Goal: Information Seeking & Learning: Find specific fact

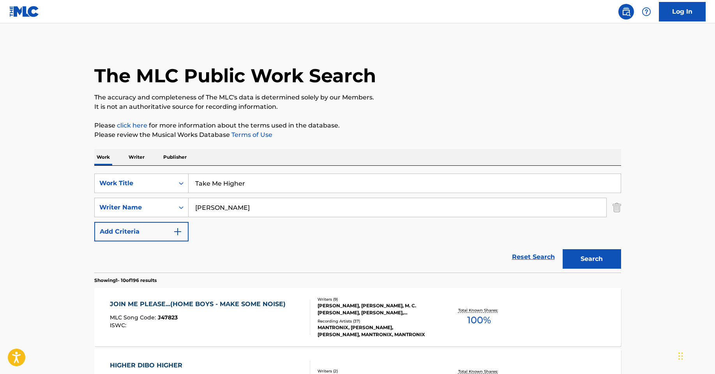
click at [244, 211] on input "[PERSON_NAME]" at bounding box center [398, 207] width 418 height 19
drag, startPoint x: 272, startPoint y: 210, endPoint x: 165, endPoint y: 207, distance: 107.3
click at [165, 207] on div "SearchWithCriteriaac9f571c-4c9a-4e06-9895-3f34fb606f1a Writer Name [PERSON_NAME]" at bounding box center [357, 207] width 527 height 19
type input "[PERSON_NAME]"
click at [563, 249] on button "Search" at bounding box center [592, 258] width 58 height 19
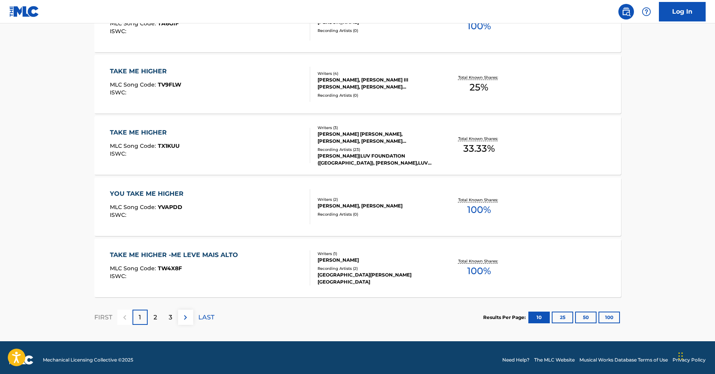
scroll to position [605, 0]
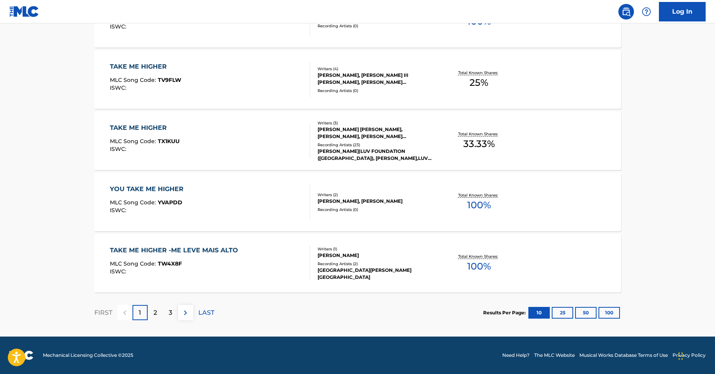
click at [154, 313] on p "2" at bounding box center [156, 312] width 4 height 9
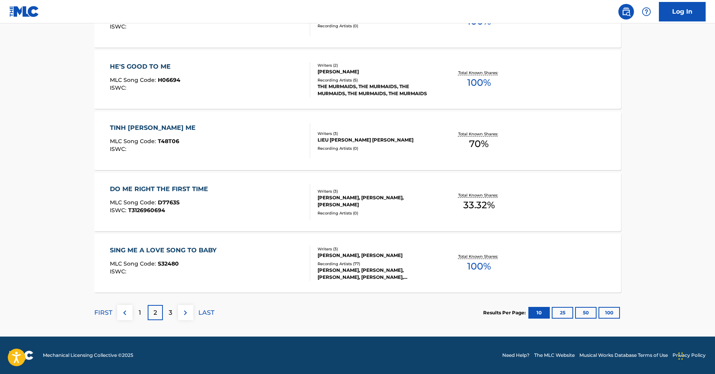
click at [170, 315] on p "3" at bounding box center [171, 312] width 4 height 9
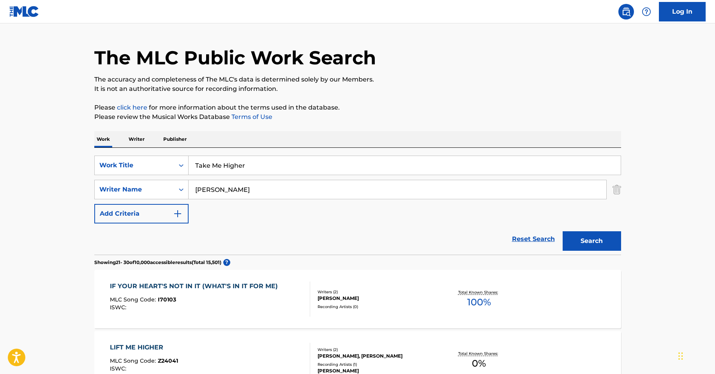
scroll to position [0, 0]
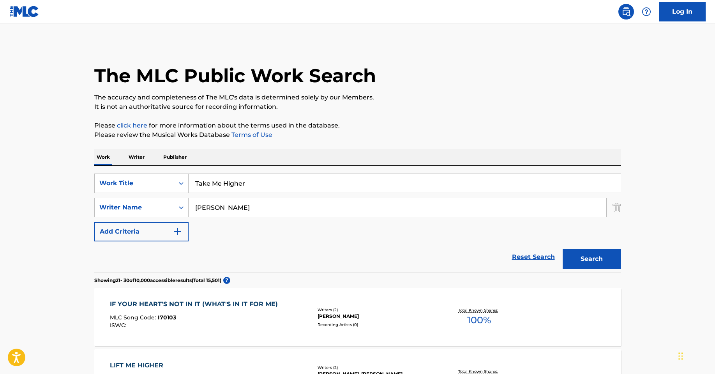
click at [229, 205] on input "[PERSON_NAME]" at bounding box center [398, 207] width 418 height 19
drag, startPoint x: 268, startPoint y: 208, endPoint x: 136, endPoint y: 198, distance: 132.9
click at [136, 198] on div "SearchWithCriteriaac9f571c-4c9a-4e06-9895-3f34fb606f1a Writer Name [PERSON_NAME]" at bounding box center [357, 207] width 527 height 19
click at [174, 203] on div "Search Form" at bounding box center [181, 207] width 14 height 19
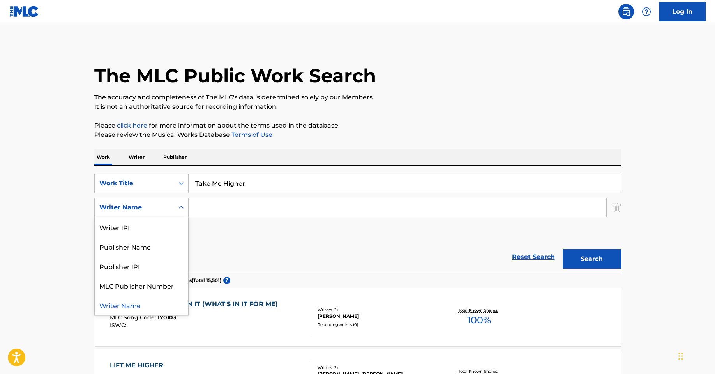
click at [122, 304] on div "Writer Name" at bounding box center [142, 304] width 94 height 19
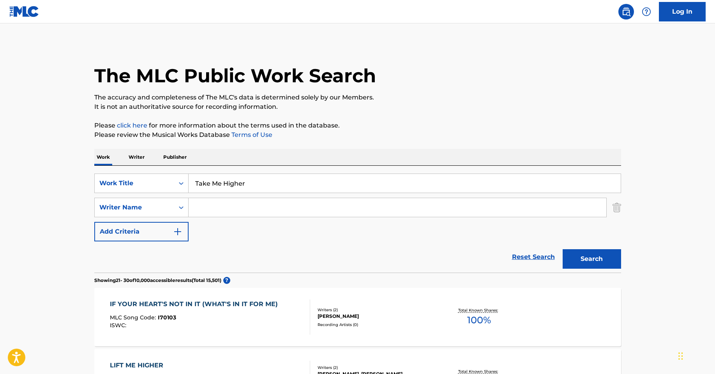
click at [133, 158] on p "Writer" at bounding box center [136, 157] width 21 height 16
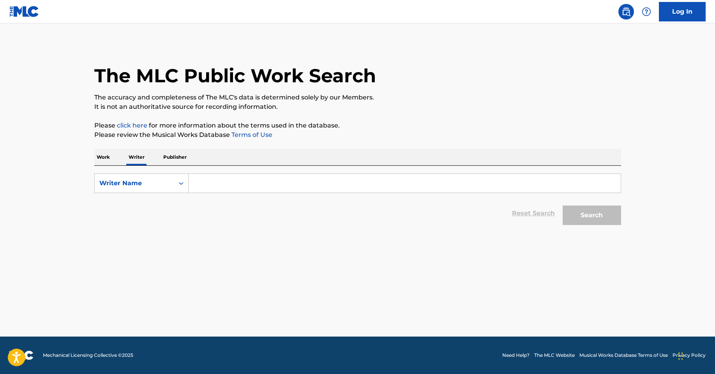
click at [97, 159] on p "Work" at bounding box center [103, 157] width 18 height 16
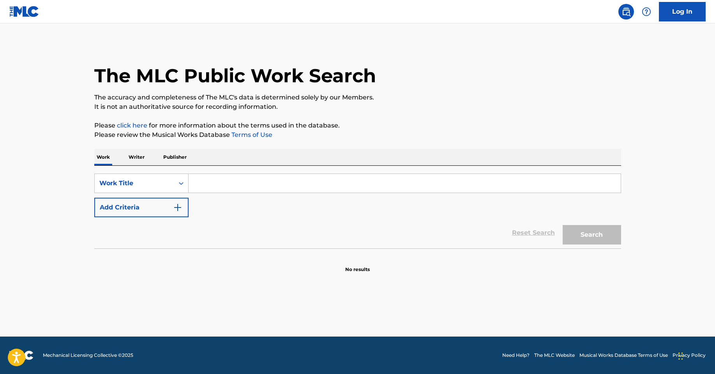
click at [216, 180] on input "Search Form" at bounding box center [405, 183] width 432 height 19
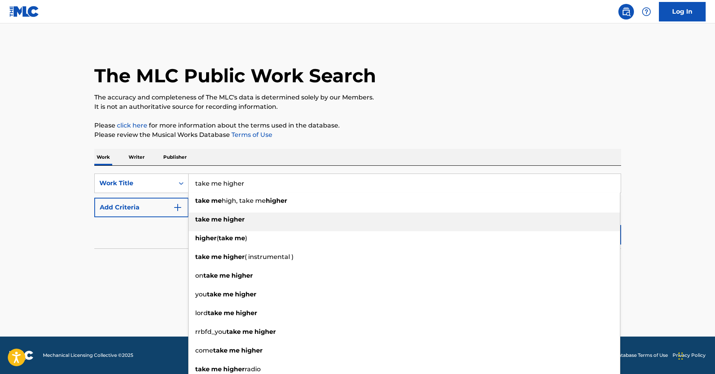
type input "take me higher"
click at [218, 224] on div "take me higher" at bounding box center [405, 219] width 432 height 14
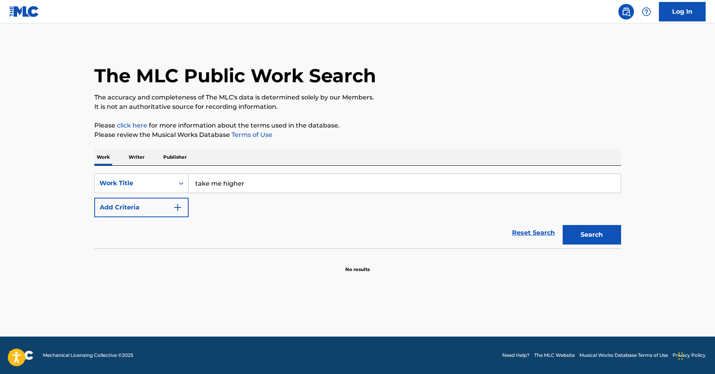
click at [584, 231] on button "Search" at bounding box center [592, 234] width 58 height 19
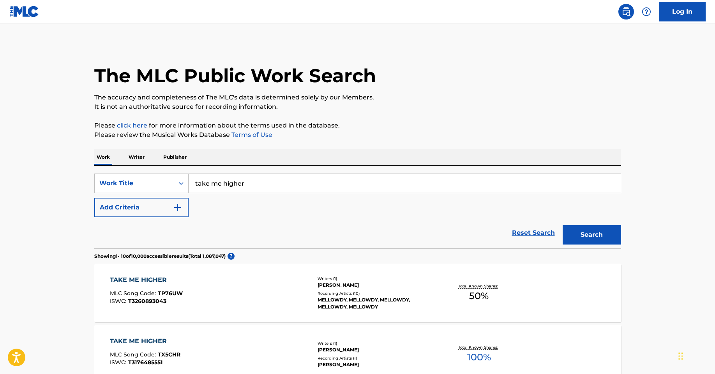
click at [165, 209] on button "Add Criteria" at bounding box center [141, 207] width 94 height 19
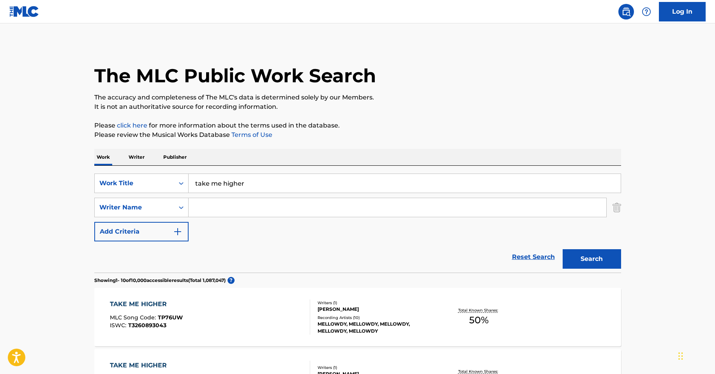
click at [211, 207] on input "Search Form" at bounding box center [398, 207] width 418 height 19
type input "keanthony"
click at [597, 260] on button "Search" at bounding box center [592, 258] width 58 height 19
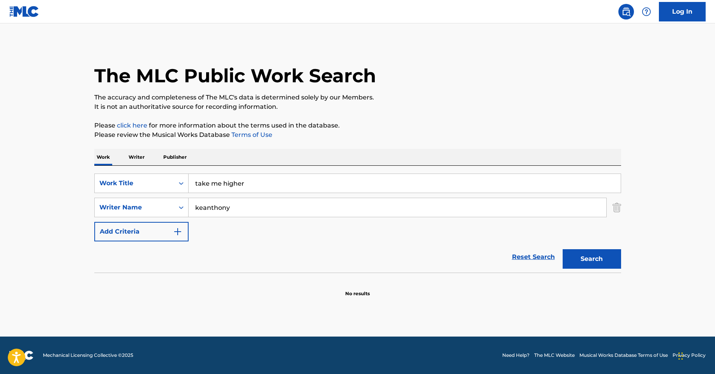
click at [223, 258] on div "Reset Search Search" at bounding box center [357, 256] width 527 height 31
click at [594, 258] on button "Search" at bounding box center [592, 258] width 58 height 19
